Goal: Task Accomplishment & Management: Manage account settings

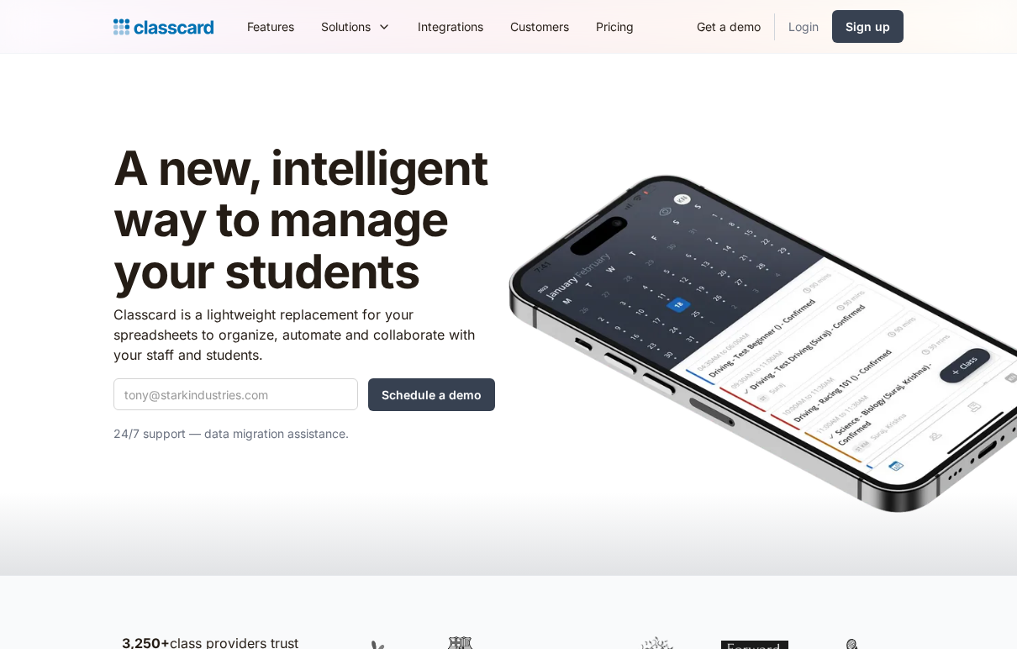
click at [803, 16] on link "Login" at bounding box center [803, 27] width 57 height 38
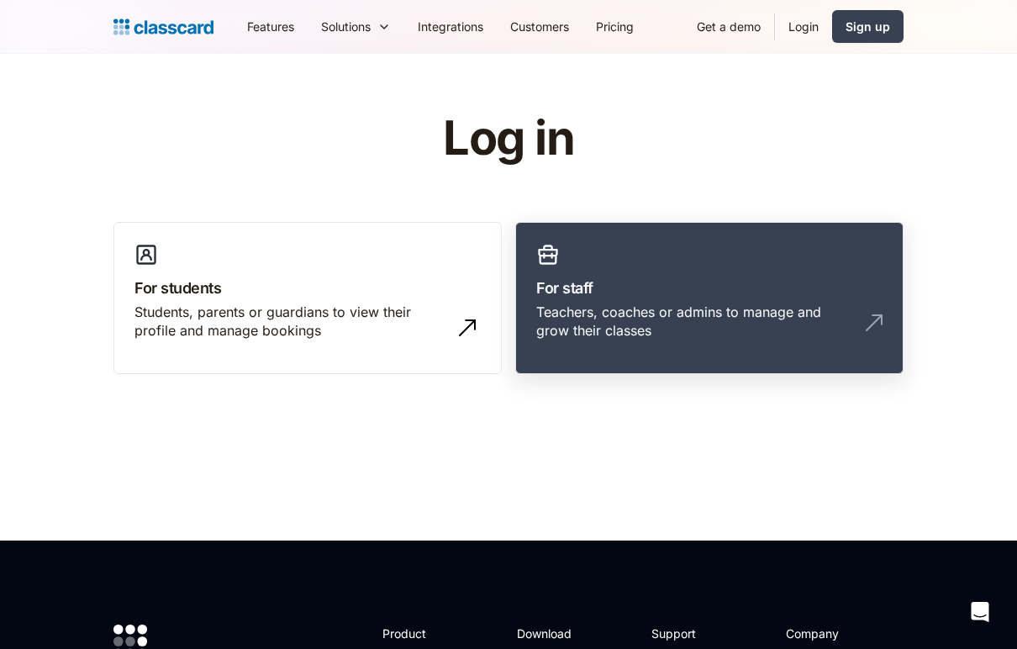
click at [757, 326] on div "Teachers, coaches or admins to manage and grow their classes" at bounding box center [692, 322] width 313 height 38
